Goal: Complete application form: Complete application form

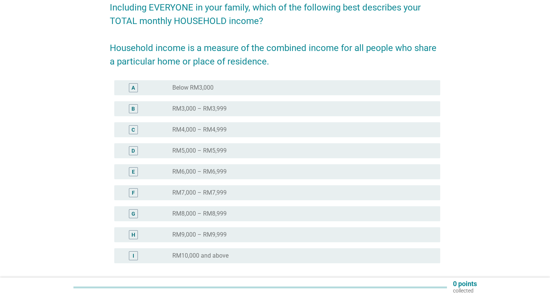
scroll to position [75, 0]
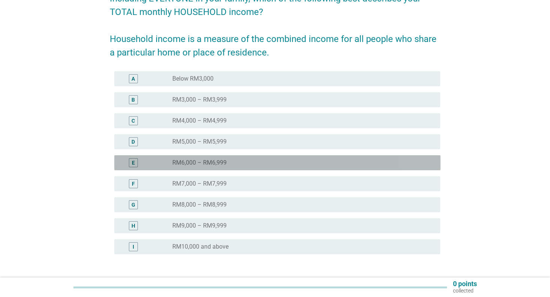
click at [224, 165] on label "RM6,000 – RM6,999" at bounding box center [199, 162] width 54 height 7
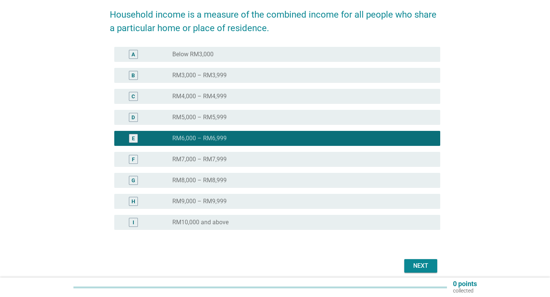
scroll to position [112, 0]
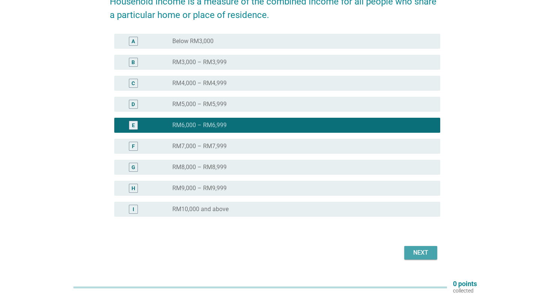
click at [426, 254] on div "Next" at bounding box center [420, 252] width 21 height 9
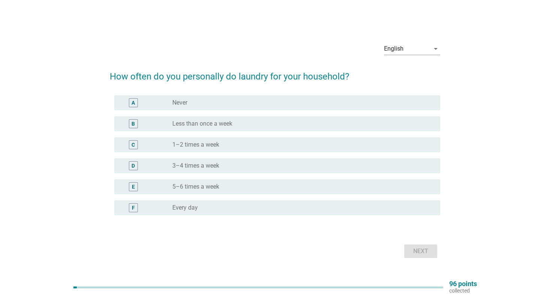
click at [238, 164] on div "radio_button_unchecked 3–4 times a week" at bounding box center [300, 165] width 256 height 7
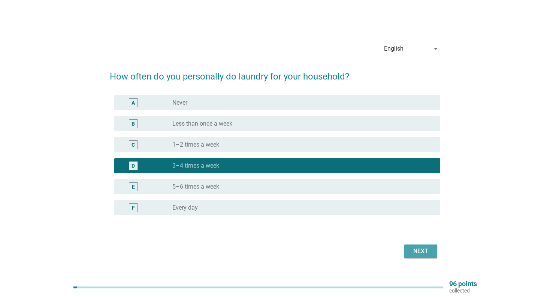
click at [414, 251] on div "Next" at bounding box center [420, 250] width 21 height 9
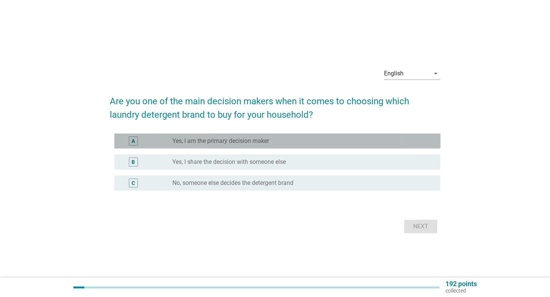
click at [240, 143] on label "Yes, I am the primary decision maker" at bounding box center [220, 140] width 97 height 7
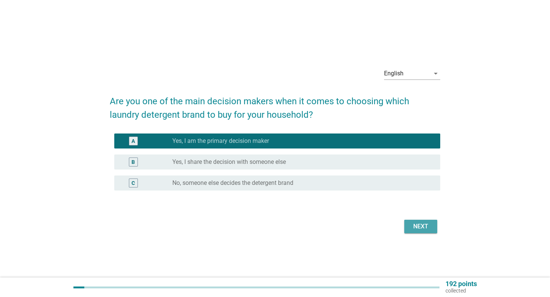
click at [422, 223] on div "Next" at bounding box center [420, 226] width 21 height 9
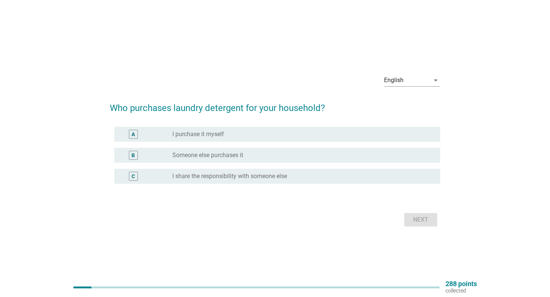
click at [245, 130] on div "radio_button_unchecked I purchase it myself" at bounding box center [300, 133] width 256 height 7
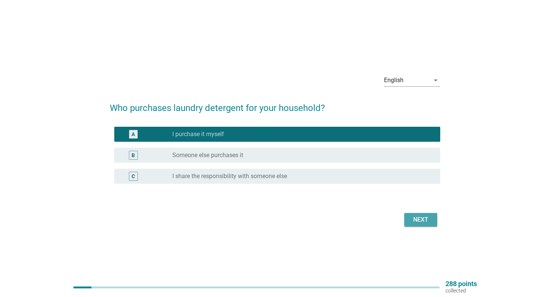
click at [422, 219] on div "Next" at bounding box center [420, 219] width 21 height 9
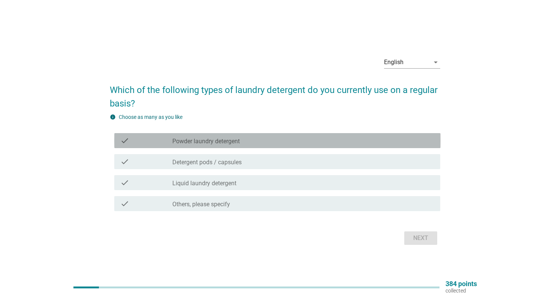
click at [242, 140] on div "check_box_outline_blank Powder laundry detergent" at bounding box center [303, 140] width 262 height 9
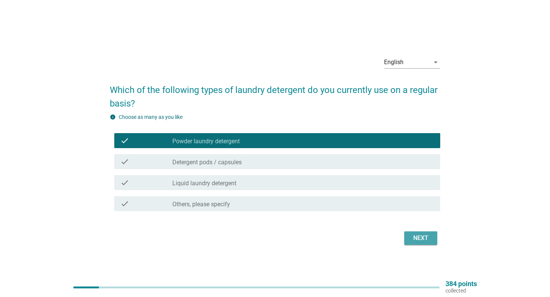
click at [421, 240] on div "Next" at bounding box center [420, 237] width 21 height 9
